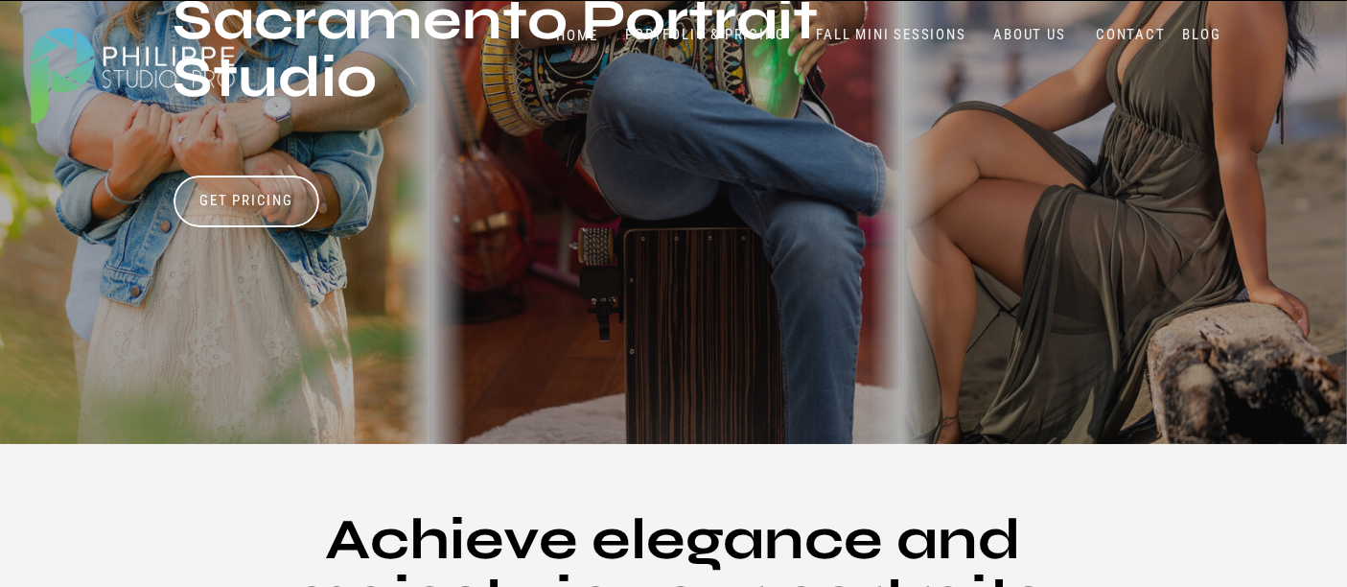
scroll to position [106, 0]
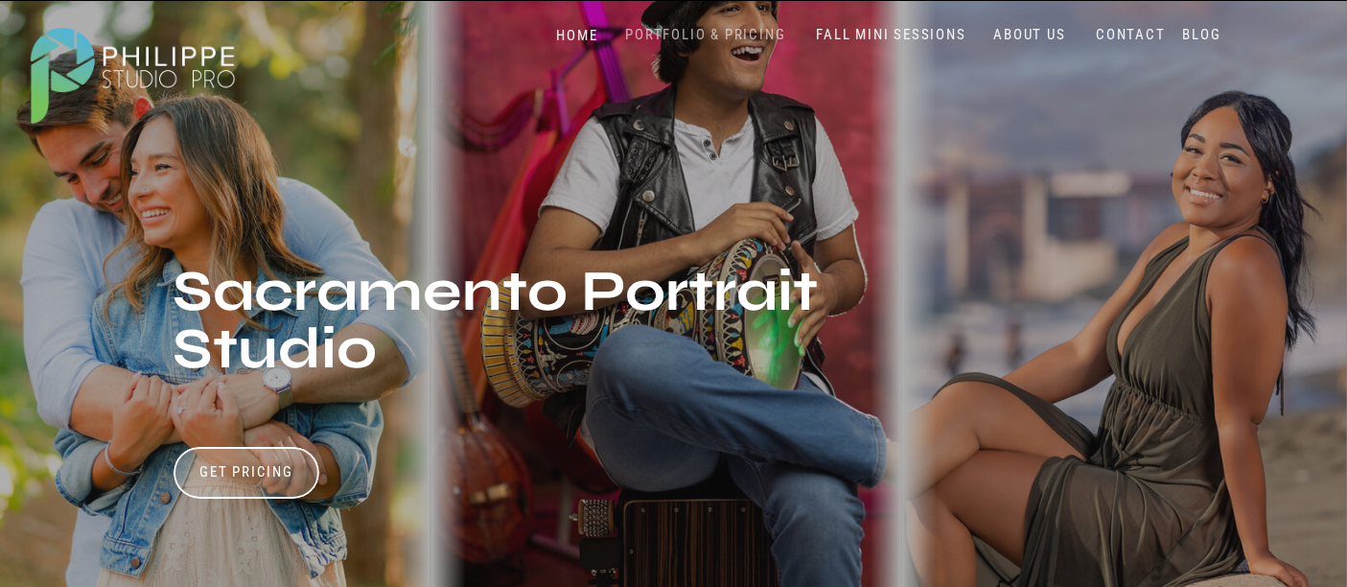
click at [736, 36] on nav "PORTFOLIO & PRICING" at bounding box center [706, 35] width 175 height 18
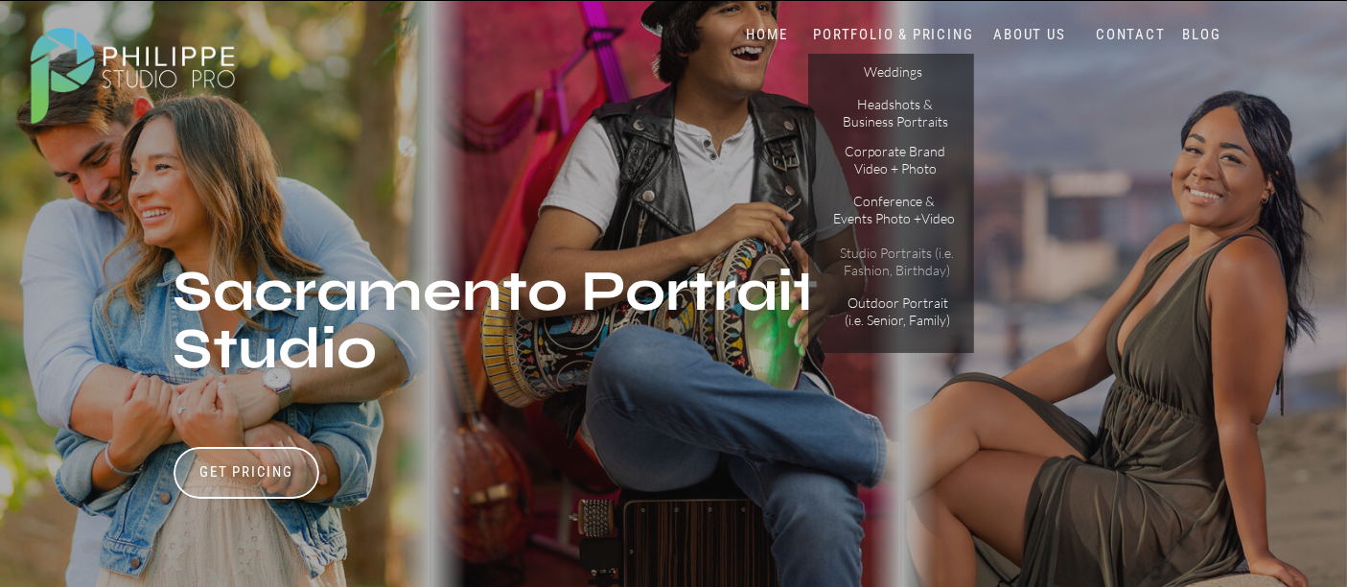
click at [906, 262] on p "Studio Portraits (i.e. Fashion, Birthday)" at bounding box center [897, 262] width 129 height 34
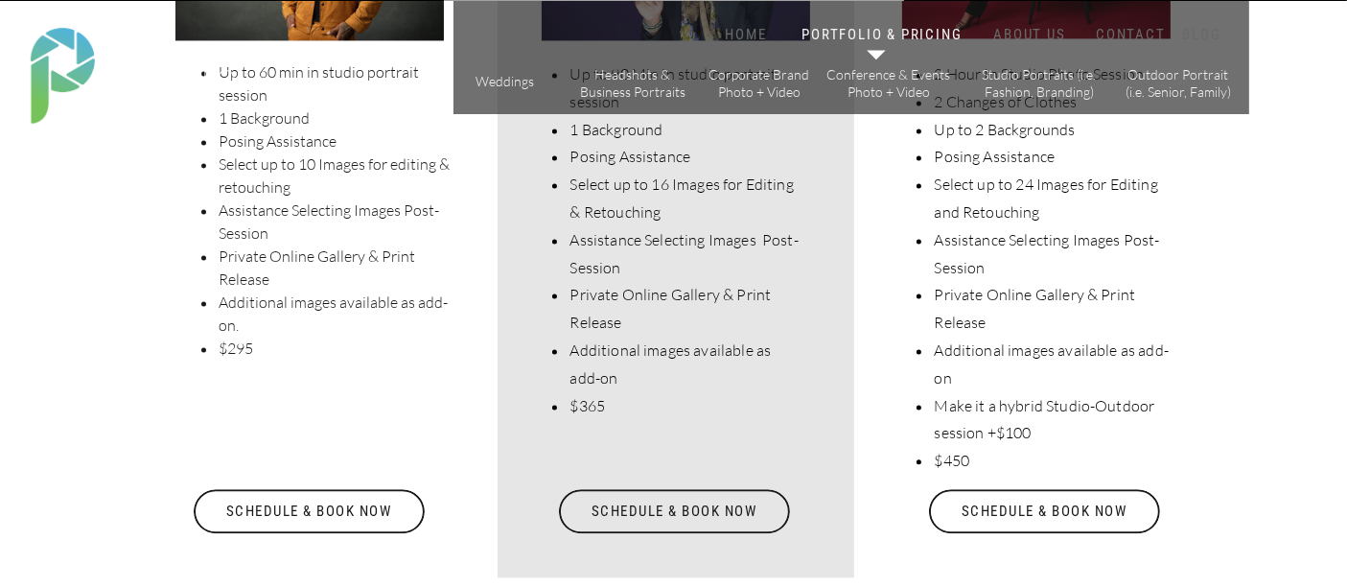
scroll to position [4155, 0]
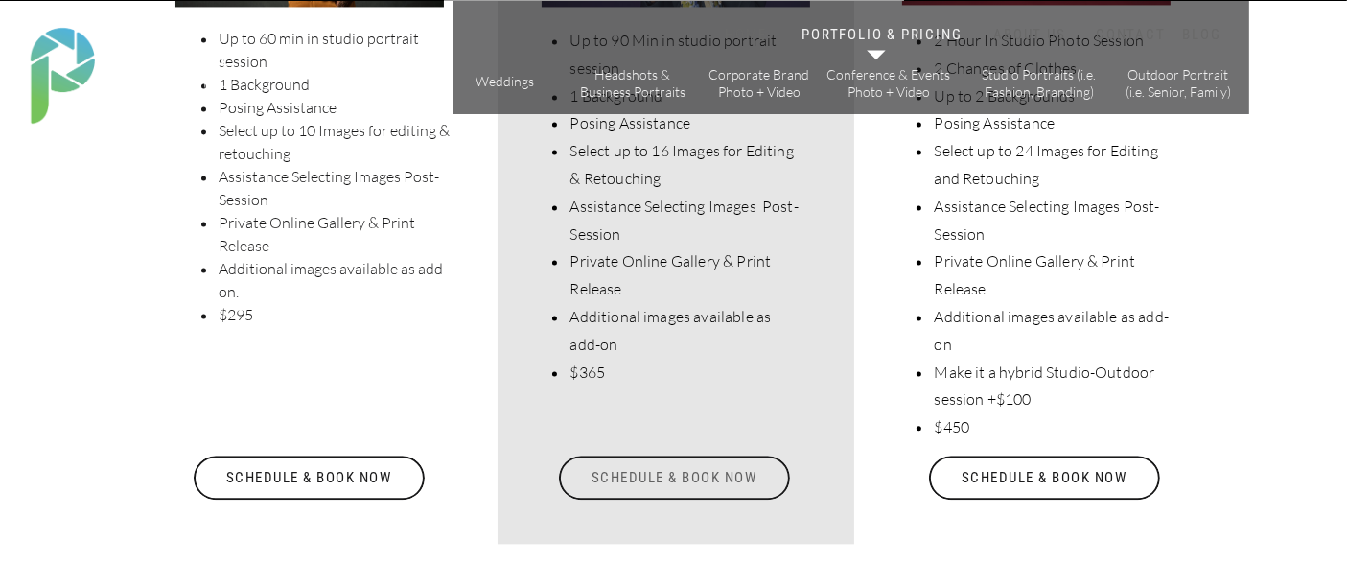
click at [684, 475] on div "Schedule & Book Now" at bounding box center [674, 478] width 235 height 44
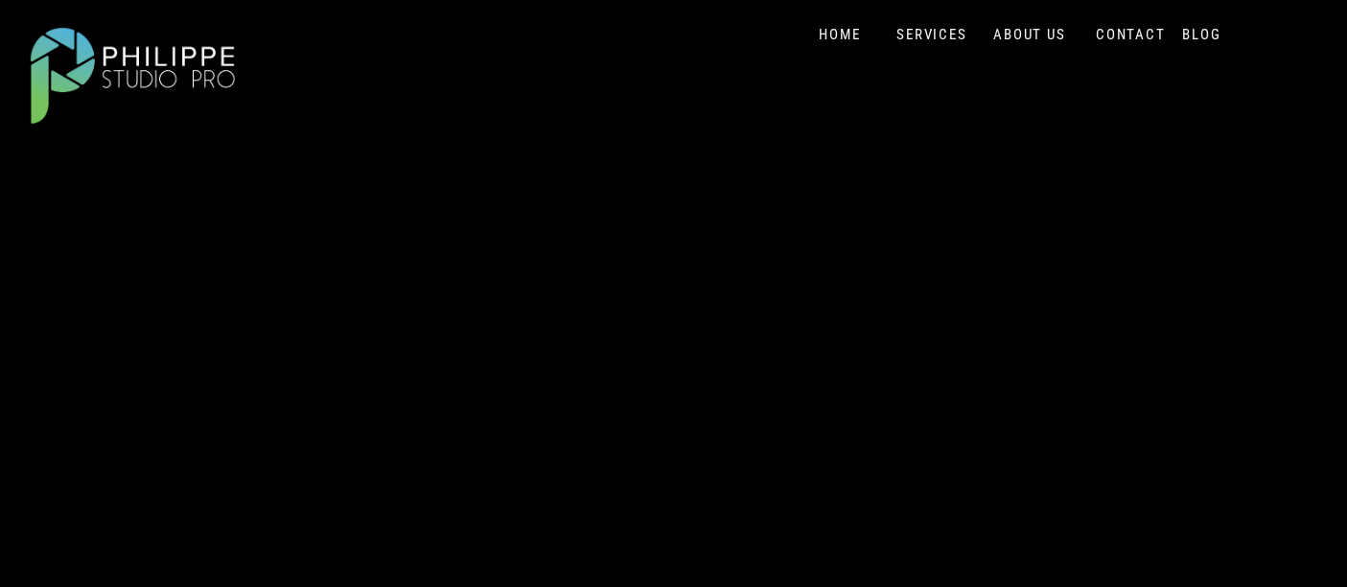
scroll to position [1278, 0]
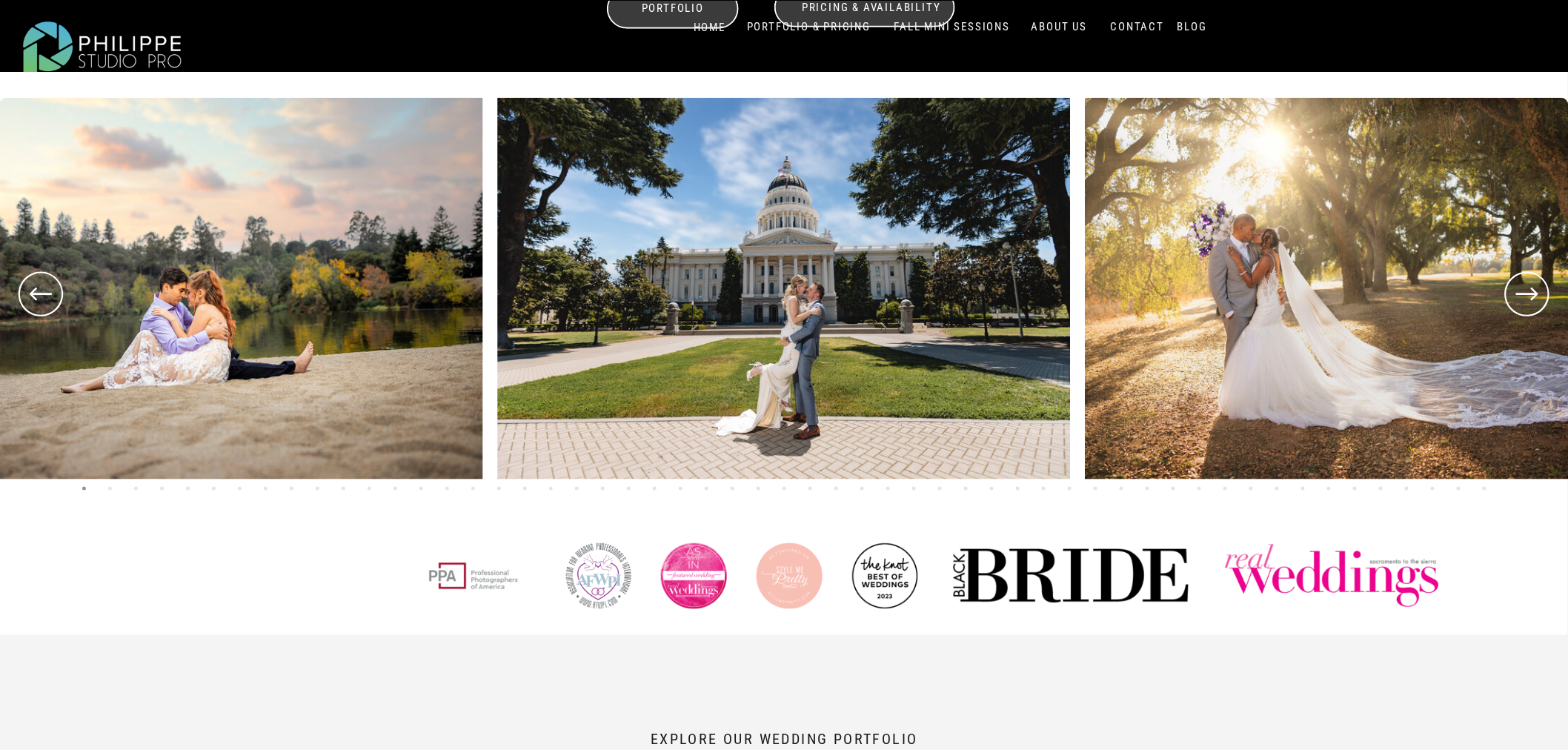
scroll to position [575, 0]
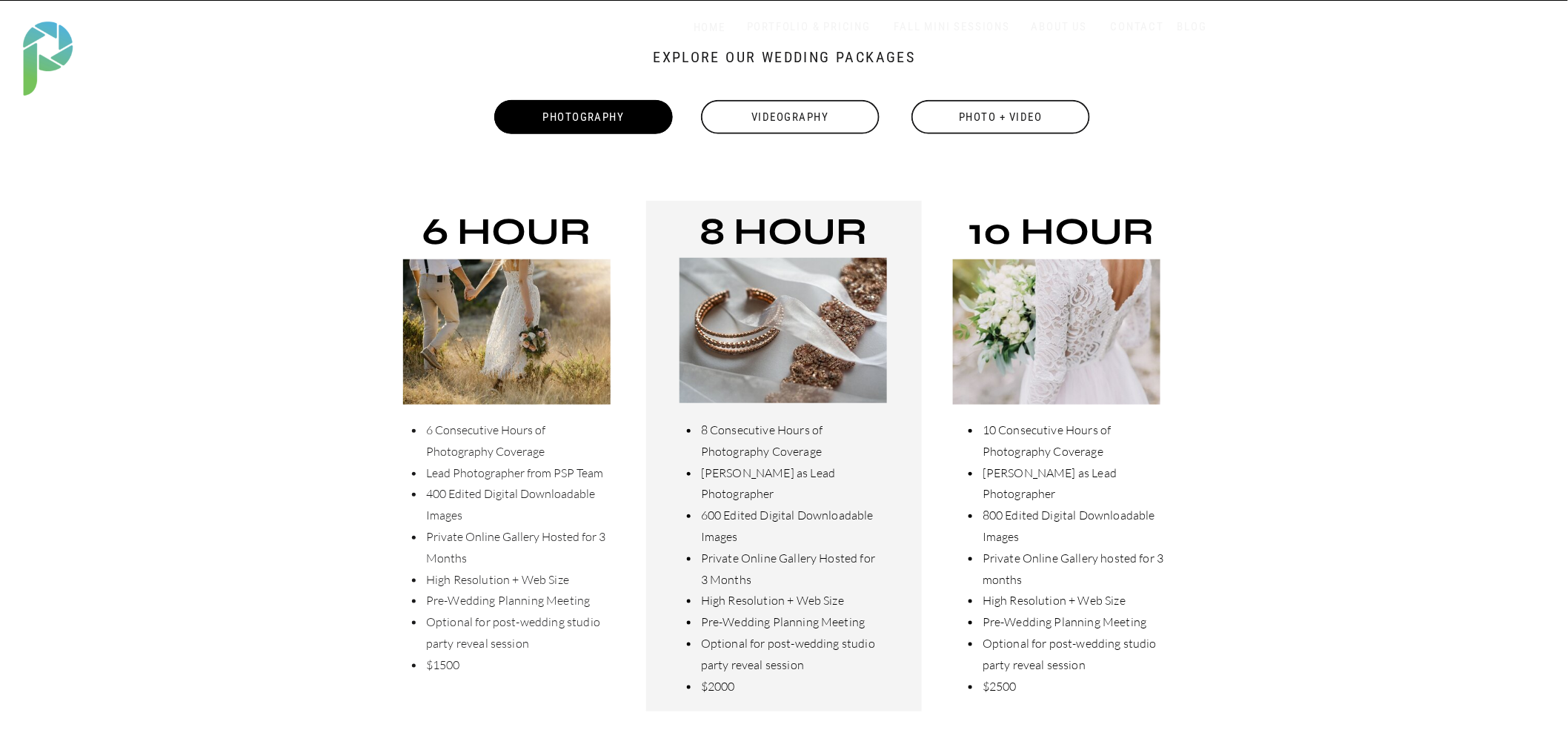
scroll to position [411, 0]
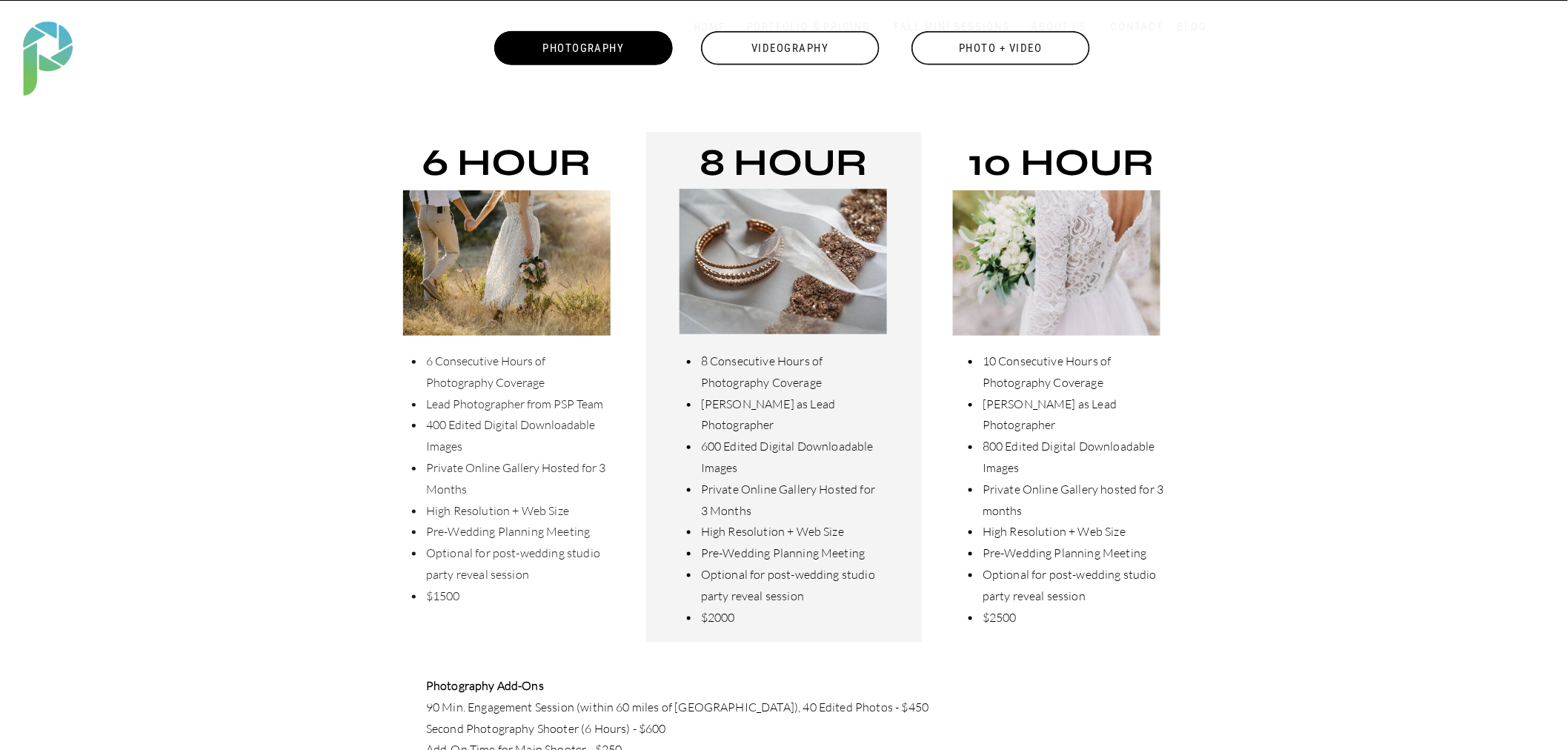
click at [793, 49] on div "Videography" at bounding box center [790, 48] width 182 height 34
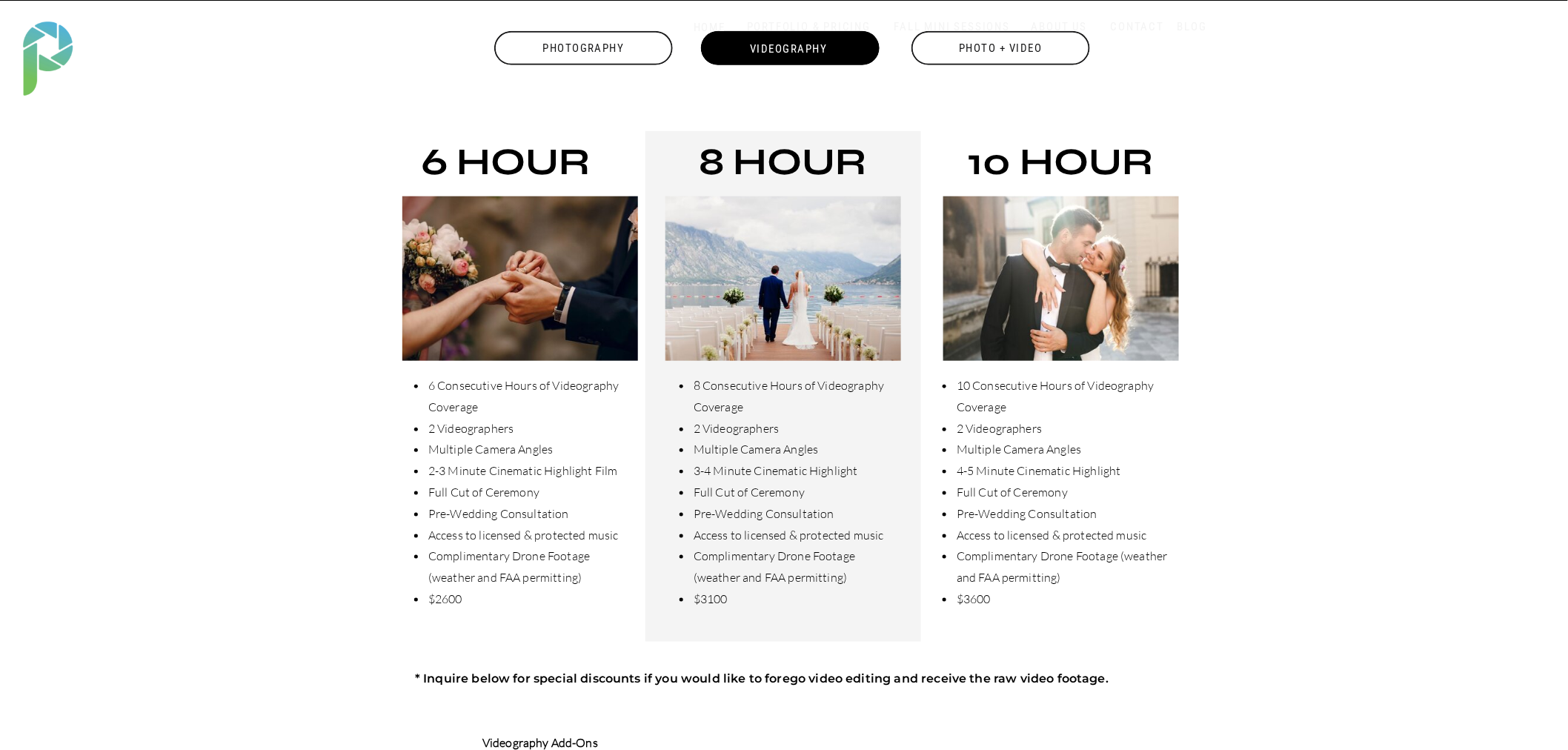
click at [998, 45] on div "Photo + Video" at bounding box center [1001, 48] width 182 height 34
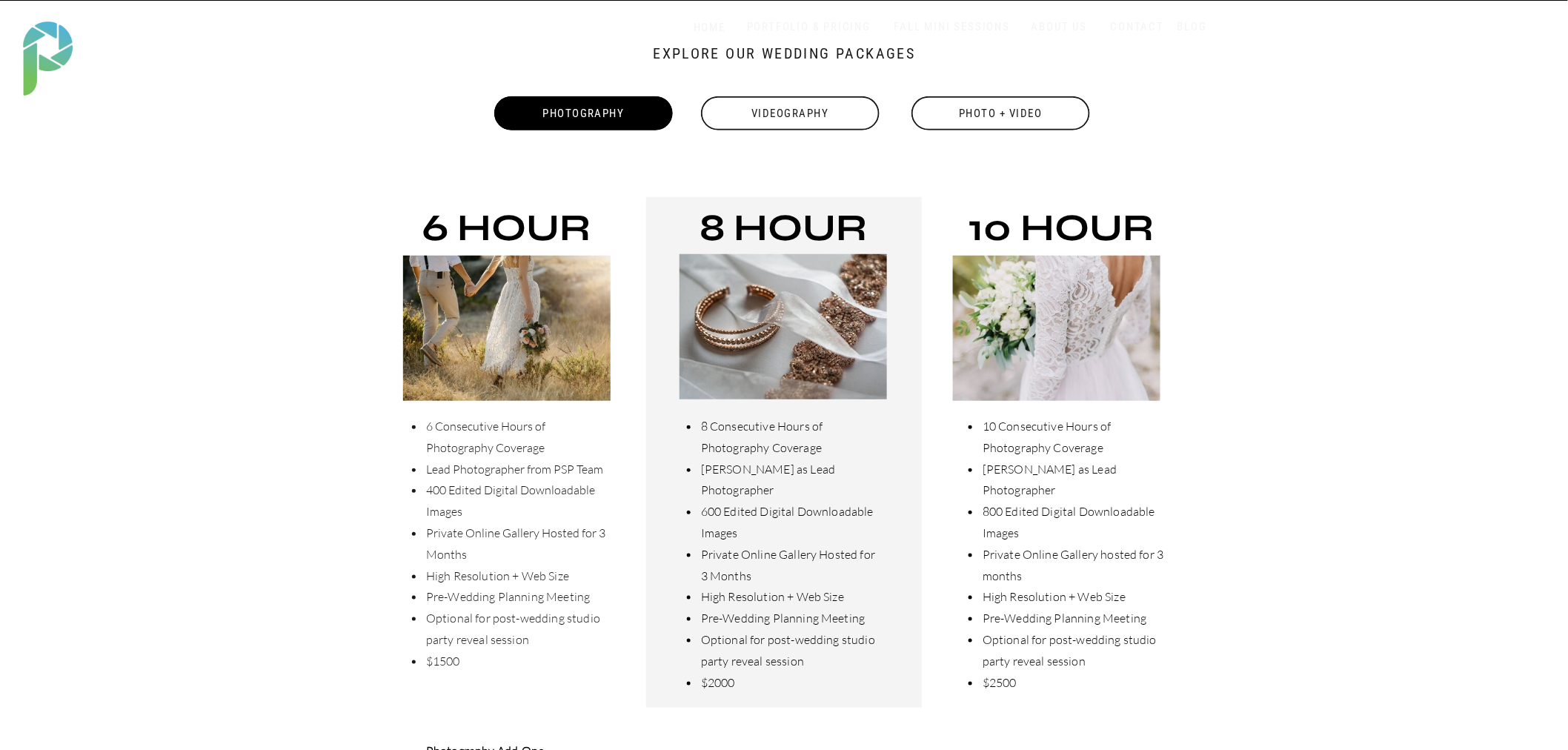
scroll to position [575, 0]
